Goal: Transaction & Acquisition: Purchase product/service

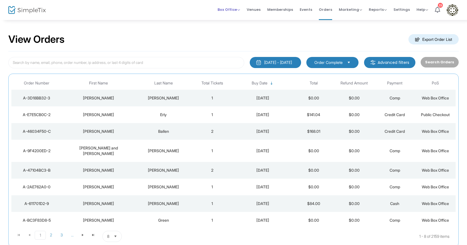
click at [230, 9] on span "Box Office" at bounding box center [229, 9] width 22 height 5
click at [234, 16] on li "Sell Tickets" at bounding box center [238, 18] width 40 height 11
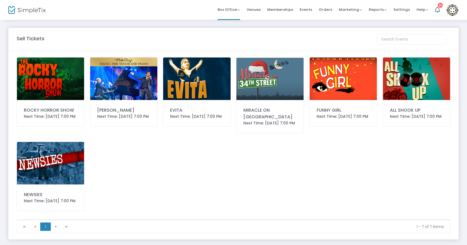
click at [414, 87] on img at bounding box center [416, 78] width 67 height 42
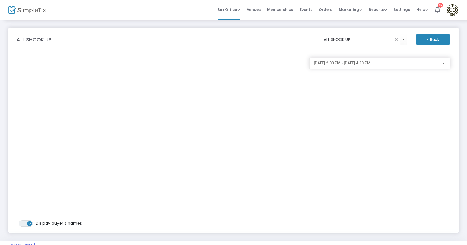
click at [446, 64] on div at bounding box center [443, 63] width 5 height 4
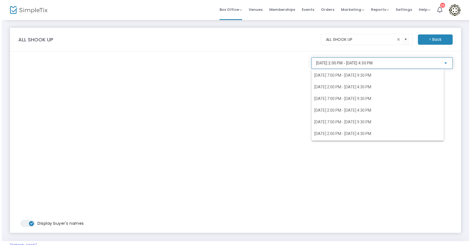
scroll to position [102, 0]
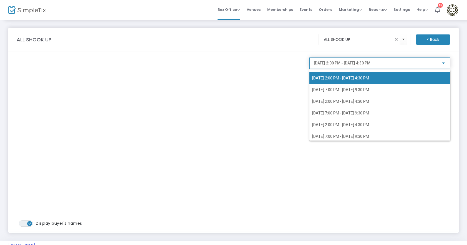
click at [351, 76] on span "3/21/2026 @ 2:00 PM - 3/21/2026 @ 4:30 PM" at bounding box center [340, 78] width 57 height 4
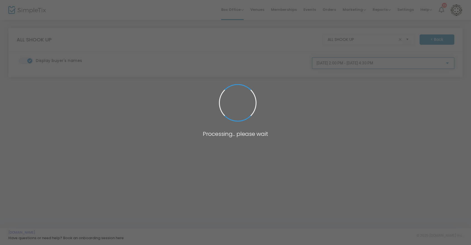
scroll to position [97, 0]
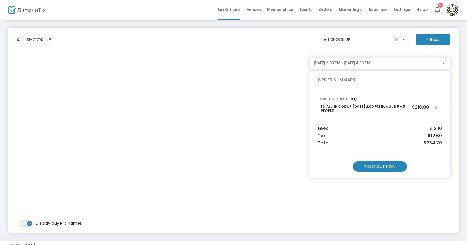
click at [379, 166] on m-button "CHECKOUT NOW" at bounding box center [380, 166] width 54 height 10
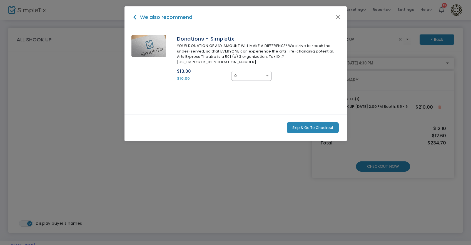
click at [311, 122] on button "Skip & Go To Checkout" at bounding box center [313, 127] width 52 height 11
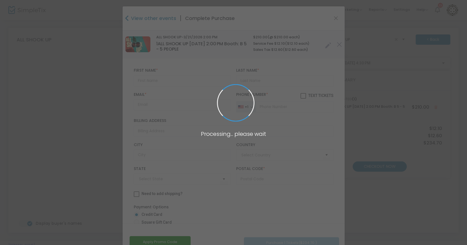
type input "United States"
type input "Arizona"
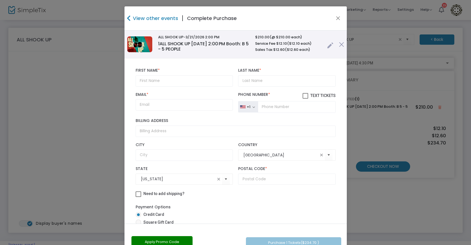
click at [327, 47] on link at bounding box center [330, 43] width 6 height 9
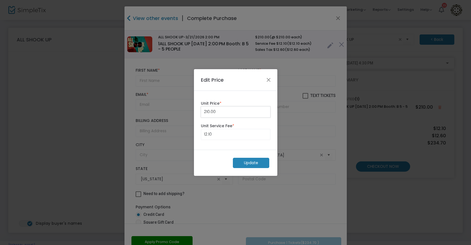
click at [251, 114] on input "210.00" at bounding box center [235, 112] width 69 height 11
type input "0"
click at [235, 135] on input "12.10" at bounding box center [235, 134] width 69 height 11
type input "0"
click at [244, 164] on m-button "Update" at bounding box center [251, 163] width 36 height 10
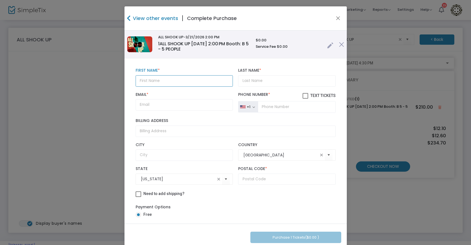
click at [190, 76] on input "text" at bounding box center [184, 80] width 97 height 11
paste input "Shelley Mundy"
type input "Shelley Mundy"
click at [265, 82] on input "Last Name *" at bounding box center [286, 80] width 97 height 11
paste input "Shelley Mundy"
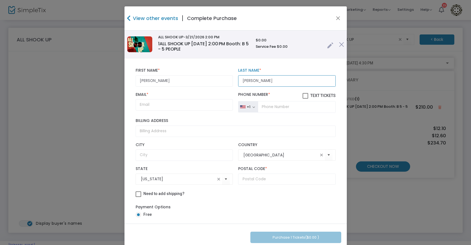
drag, startPoint x: 253, startPoint y: 80, endPoint x: 192, endPoint y: 70, distance: 61.7
click at [195, 77] on div "Shelley Mundy First Name * First Name is required. Shelley Mundy Last Name * La…" at bounding box center [235, 77] width 205 height 24
type input "Mundy"
drag, startPoint x: 170, startPoint y: 81, endPoint x: 152, endPoint y: 80, distance: 17.5
click at [152, 80] on input "Shelley Mundy" at bounding box center [184, 80] width 97 height 11
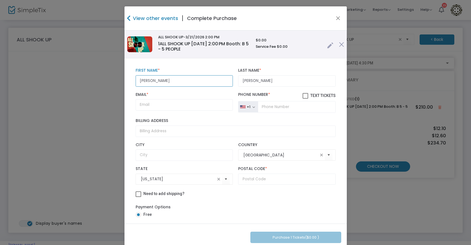
type input "Shelley"
drag, startPoint x: 165, startPoint y: 100, endPoint x: 167, endPoint y: 97, distance: 3.6
click at [165, 100] on input "Email *" at bounding box center [184, 104] width 97 height 11
paste input "shelleyamundy@hotmail.com"
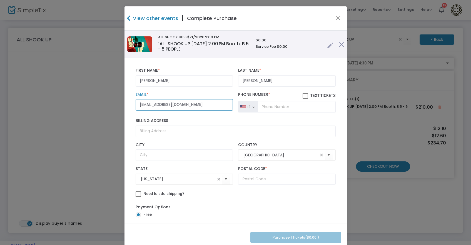
type input "shelleyamundy@hotmail.com"
click at [279, 110] on input "tel" at bounding box center [296, 107] width 77 height 12
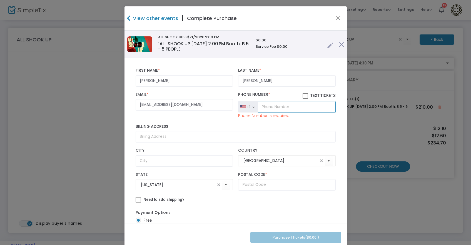
paste input "(206) 949-9261"
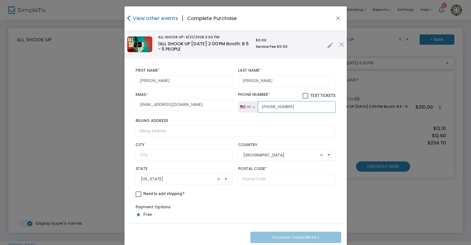
type input "(206) 949-9261"
click at [147, 157] on input "text" at bounding box center [184, 154] width 97 height 11
paste input "Desert Aire"
type input "Desert Aire"
click at [300, 19] on div "View other events | Complete Purchase" at bounding box center [235, 18] width 222 height 24
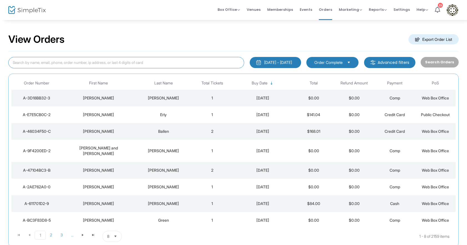
click at [114, 65] on input at bounding box center [126, 62] width 236 height 11
type input "[PERSON_NAME]"
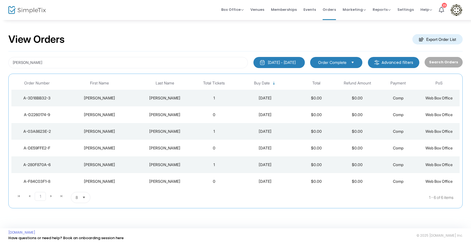
click at [295, 65] on div "[DATE] - [DATE]" at bounding box center [282, 63] width 28 height 6
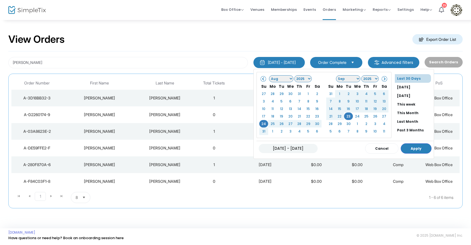
scroll to position [42, 0]
click at [401, 122] on li "All Time" at bounding box center [414, 122] width 39 height 9
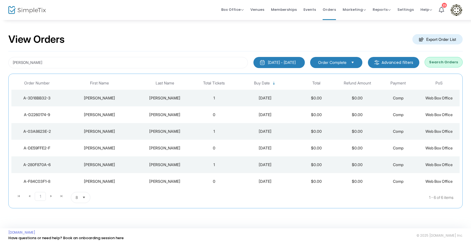
click at [443, 61] on button "Search Orders" at bounding box center [443, 62] width 38 height 11
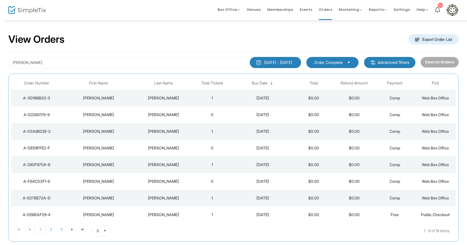
click at [184, 116] on div "Mundy" at bounding box center [164, 115] width 54 height 6
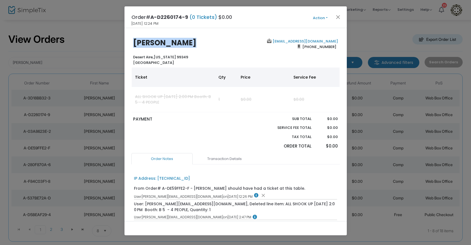
drag, startPoint x: 188, startPoint y: 40, endPoint x: 103, endPoint y: 31, distance: 85.8
click at [102, 32] on ngb-modal-window "Order# A-D2260174-9 (0 Tickets) $0.00 9/16/2025 12:24 PM Action Edit Order Add …" at bounding box center [235, 122] width 471 height 245
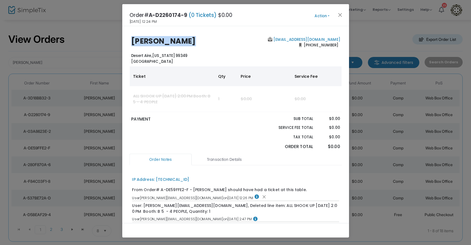
copy b "Shelley Mundy"
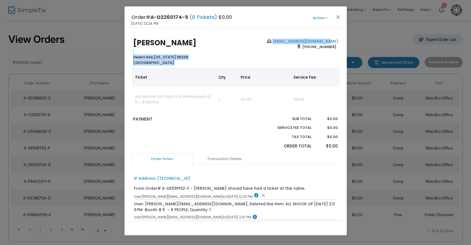
drag, startPoint x: 309, startPoint y: 40, endPoint x: 232, endPoint y: 36, distance: 77.3
click at [232, 36] on div "Shelley Mundy Desert Aire, Washington 99349 United States shelleyamundy@hotmail…" at bounding box center [235, 124] width 222 height 193
copy div "Desert Aire, Washington 99349 United States shelleyamundy@hotmail.com"
drag, startPoint x: 261, startPoint y: 66, endPoint x: 355, endPoint y: 46, distance: 96.3
click at [261, 66] on div "Shelley Mundy Desert Aire, Washington 99349 United States shelleyamundy@hotmail…" at bounding box center [235, 124] width 222 height 193
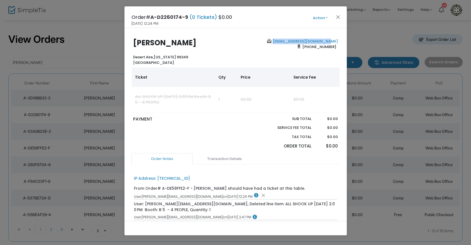
drag, startPoint x: 339, startPoint y: 41, endPoint x: 278, endPoint y: 32, distance: 61.7
click at [279, 38] on div "Shelley Mundy Desert Aire, Washington 99349 United States shelleyamundy@hotmail…" at bounding box center [235, 124] width 222 height 193
copy link "shelleyamundy@hotmail.com"
drag, startPoint x: 334, startPoint y: 46, endPoint x: 305, endPoint y: 47, distance: 28.3
click at [305, 47] on span "(206) 949-9261" at bounding box center [318, 46] width 37 height 9
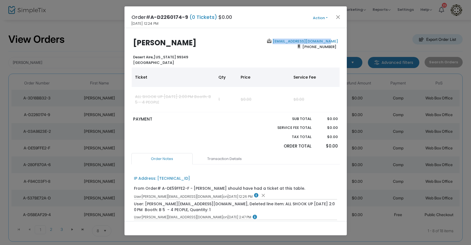
copy span "206) 949-9261"
drag, startPoint x: 152, startPoint y: 56, endPoint x: 123, endPoint y: 56, distance: 28.9
click at [123, 56] on ngb-modal-window "Order# A-D2260174-9 (0 Tickets) $0.00 9/16/2025 12:24 PM Action Edit Order Add …" at bounding box center [235, 122] width 471 height 245
copy span "Desert Aire"
